Goal: Transaction & Acquisition: Purchase product/service

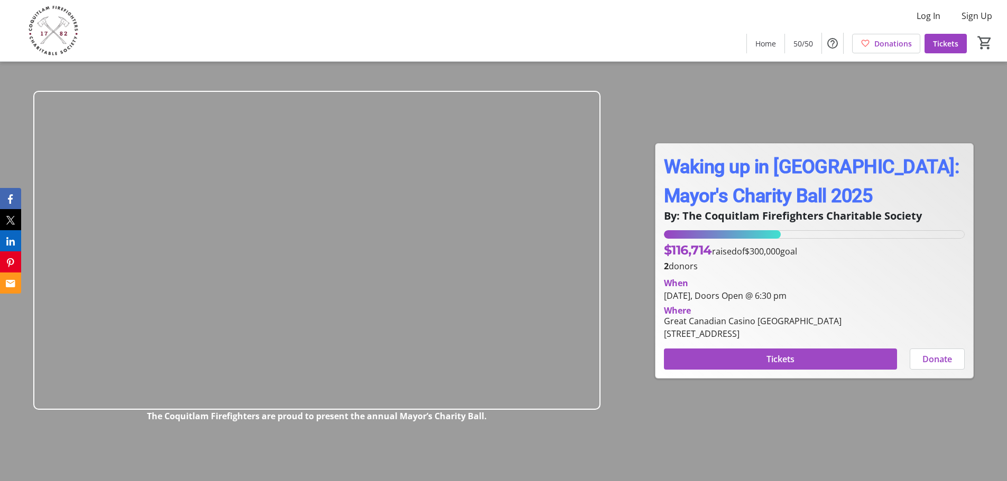
click at [785, 357] on span "Tickets" at bounding box center [780, 359] width 28 height 13
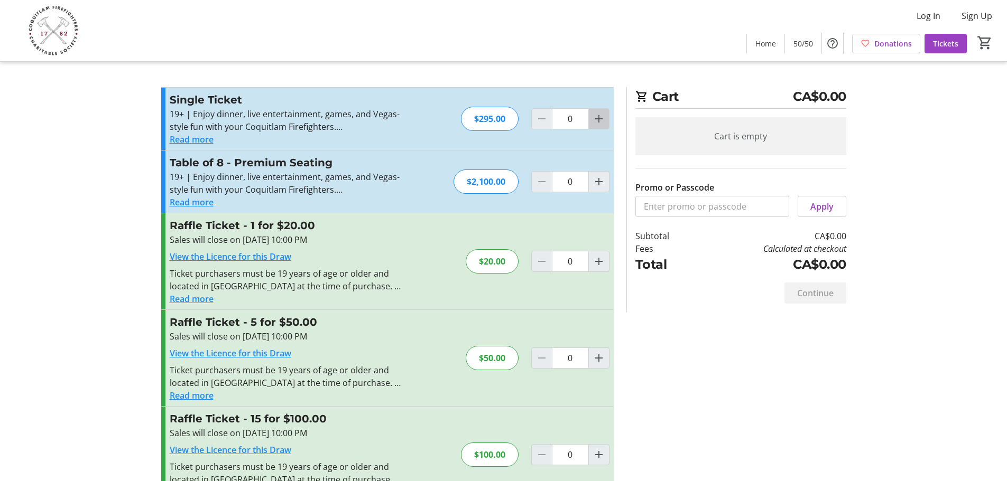
click at [600, 116] on mat-icon "Increment by one" at bounding box center [598, 119] width 13 height 13
type input "1"
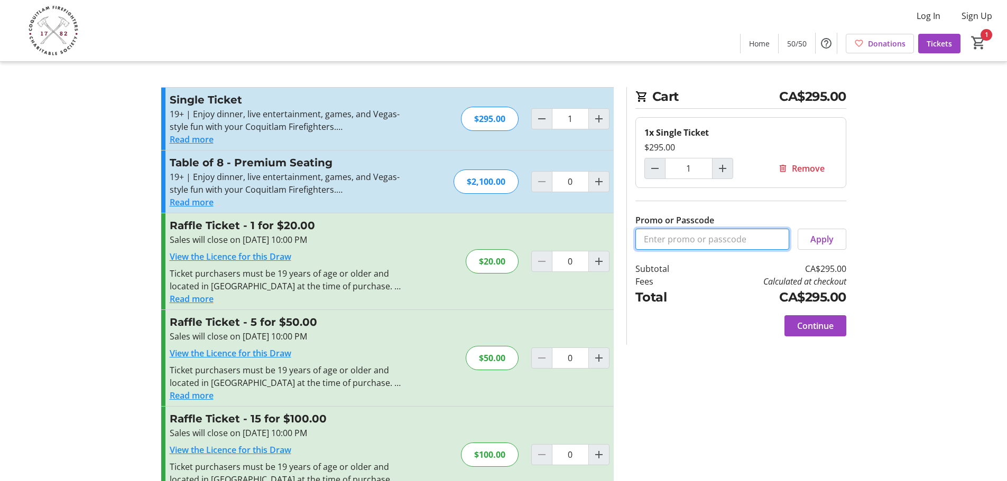
click at [696, 241] on input "Promo or Passcode" at bounding box center [712, 239] width 154 height 21
drag, startPoint x: 662, startPoint y: 218, endPoint x: 634, endPoint y: 218, distance: 27.5
click at [634, 218] on div "Cart CA$295.00 1x Single Ticket $295.00 1 Remove Promo or Passcode Apply Subtot…" at bounding box center [736, 216] width 220 height 258
